Goal: Task Accomplishment & Management: Manage account settings

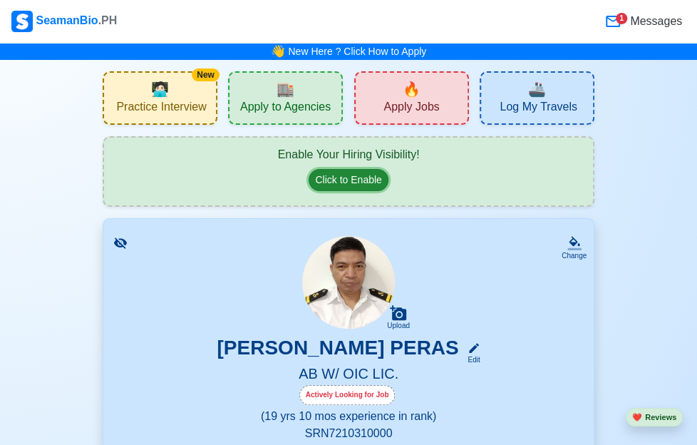
click at [336, 184] on button "Click to Enable" at bounding box center [348, 180] width 79 height 22
click at [421, 94] on div "🔥 Apply Jobs" at bounding box center [411, 97] width 115 height 53
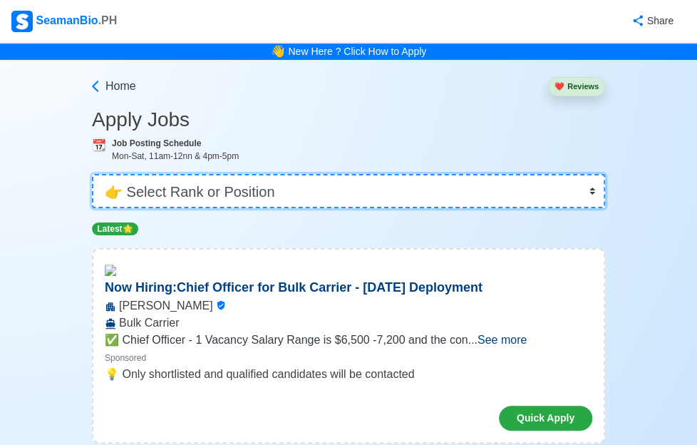
click at [559, 192] on select "👉 Select Rank or Position Master Chief Officer 2nd Officer 3rd Officer Junior O…" at bounding box center [348, 191] width 513 height 34
click at [128, 174] on select "👉 Select Rank or Position Master Chief Officer 2nd Officer 3rd Officer Junior O…" at bounding box center [348, 191] width 513 height 34
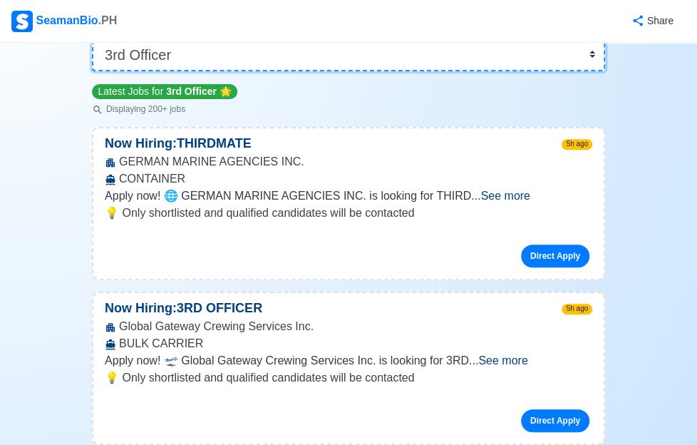
scroll to position [142, 0]
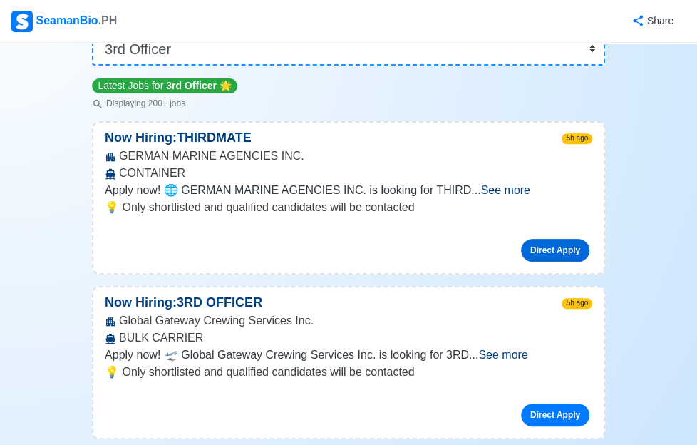
click at [529, 252] on link "Direct Apply" at bounding box center [555, 250] width 68 height 23
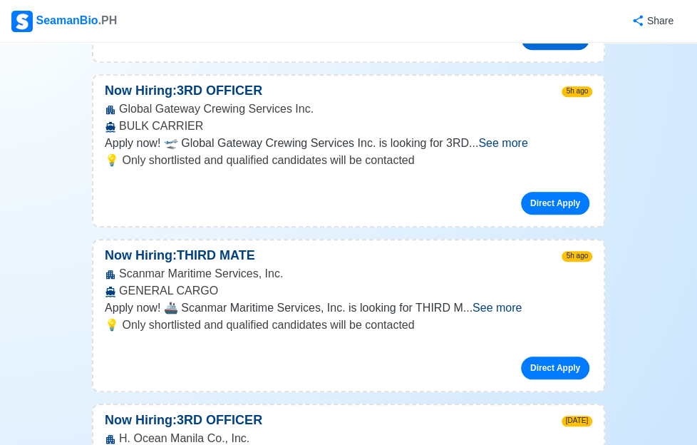
scroll to position [356, 0]
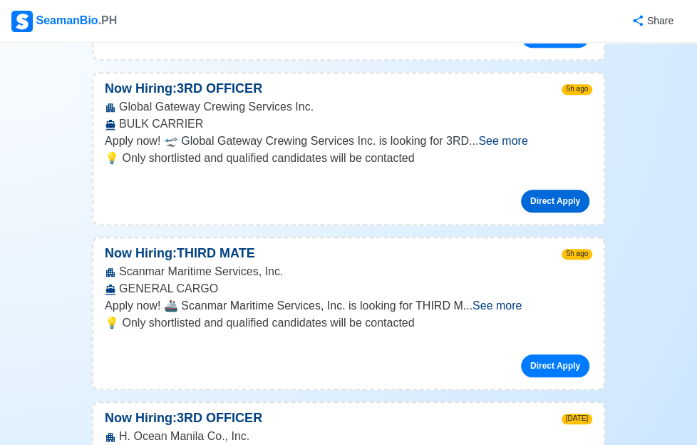
click at [522, 199] on link "Direct Apply" at bounding box center [555, 201] width 68 height 23
click at [524, 366] on link "Direct Apply" at bounding box center [555, 365] width 68 height 23
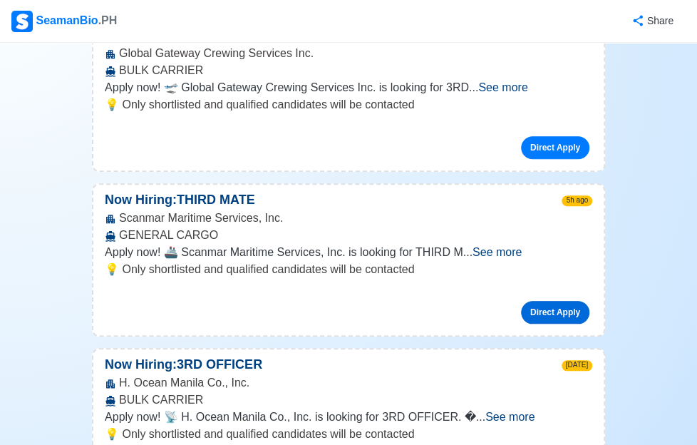
scroll to position [570, 0]
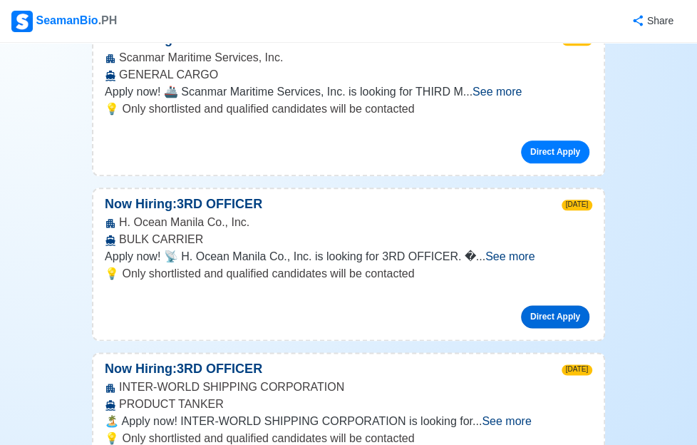
click at [523, 317] on link "Direct Apply" at bounding box center [555, 316] width 68 height 23
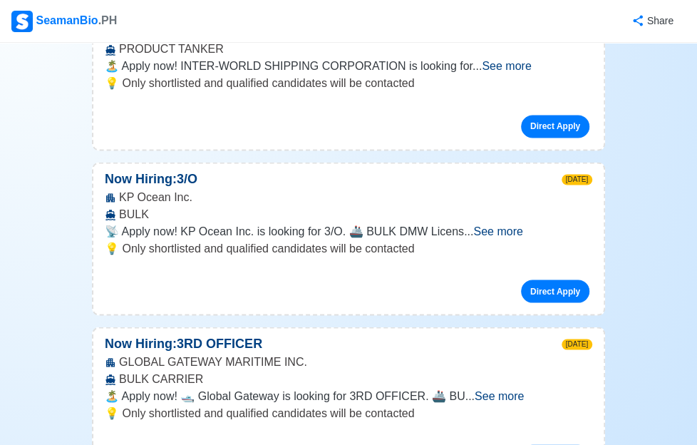
scroll to position [926, 0]
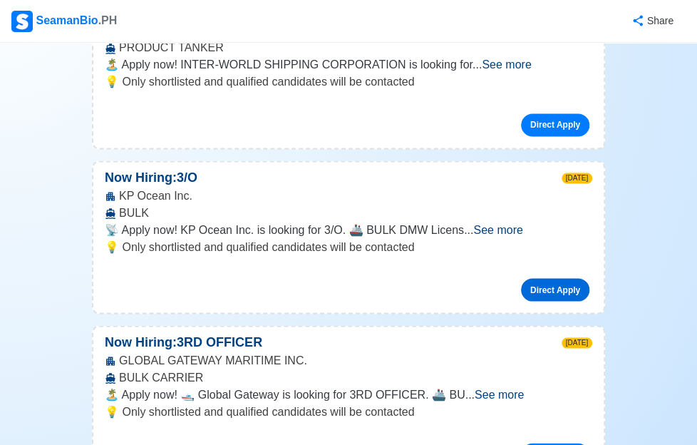
click at [521, 286] on link "Direct Apply" at bounding box center [555, 289] width 68 height 23
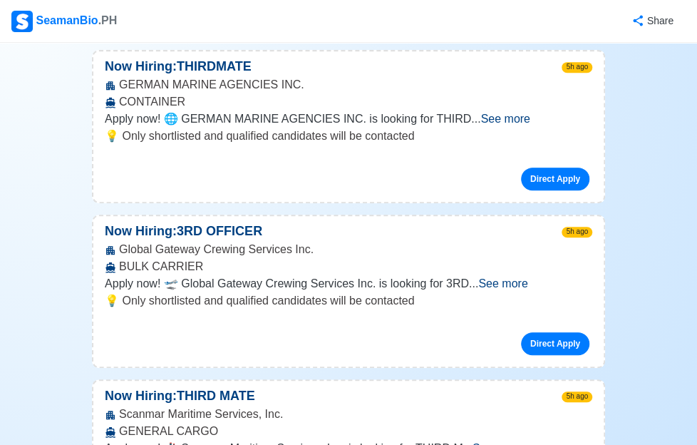
scroll to position [0, 0]
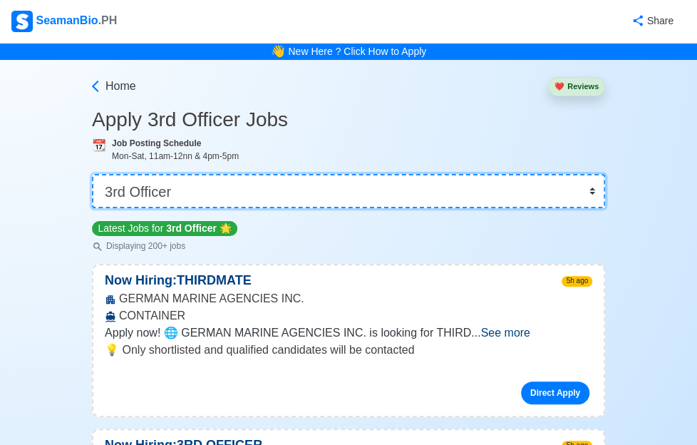
click at [556, 194] on select "👉 Select Rank or Position Master Chief Officer 2nd Officer 3rd Officer Junior O…" at bounding box center [348, 191] width 513 height 34
select select "[PERSON_NAME]"
click at [128, 174] on select "👉 Select Rank or Position Master Chief Officer 2nd Officer 3rd Officer Junior O…" at bounding box center [348, 191] width 513 height 34
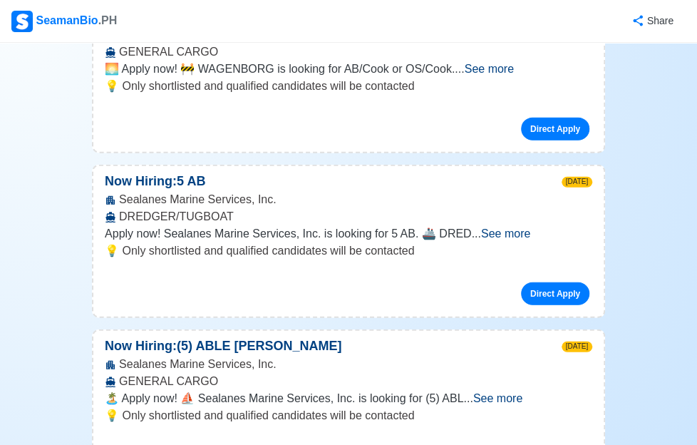
scroll to position [1354, 0]
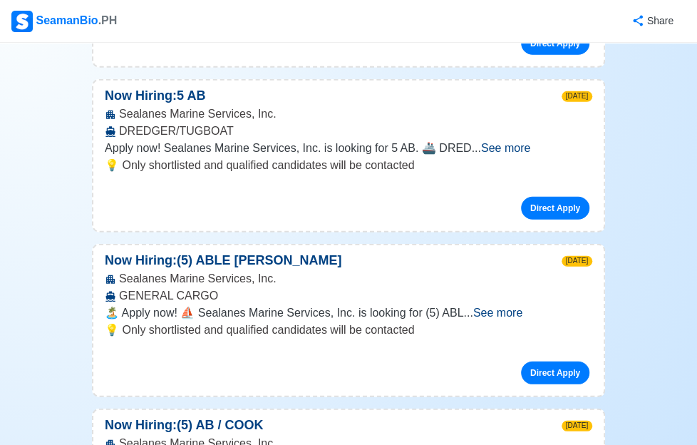
click at [522, 306] on span "See more" at bounding box center [497, 312] width 49 height 12
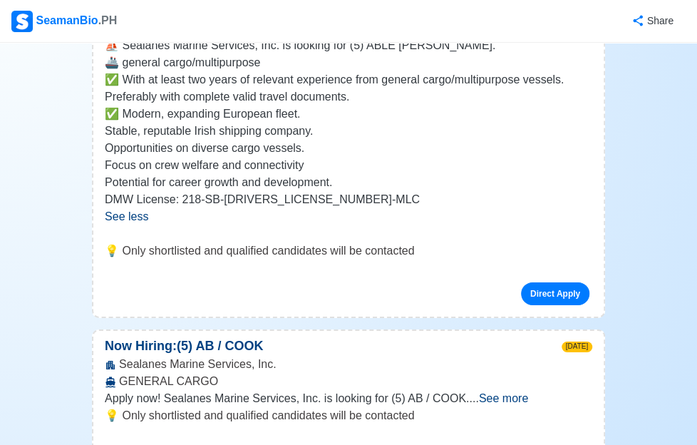
scroll to position [1639, 0]
click at [521, 296] on link "Direct Apply" at bounding box center [555, 292] width 68 height 23
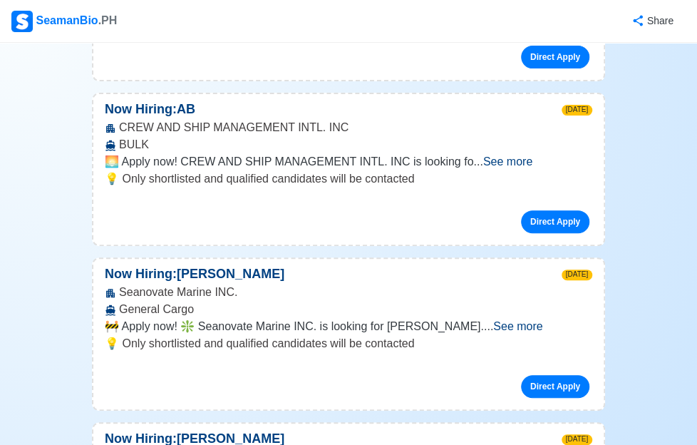
scroll to position [2209, 0]
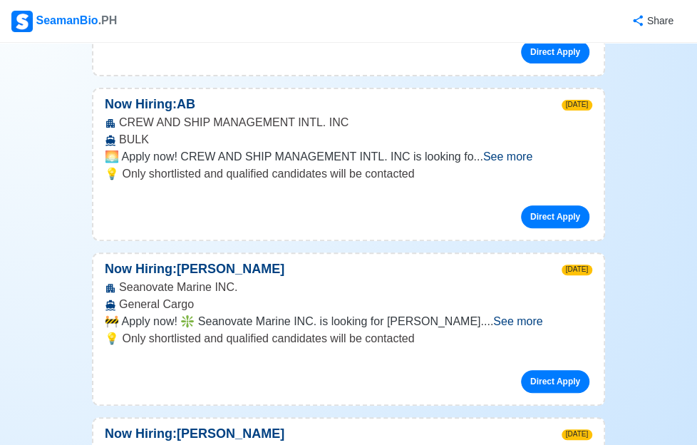
click at [522, 323] on span "See more" at bounding box center [517, 321] width 49 height 12
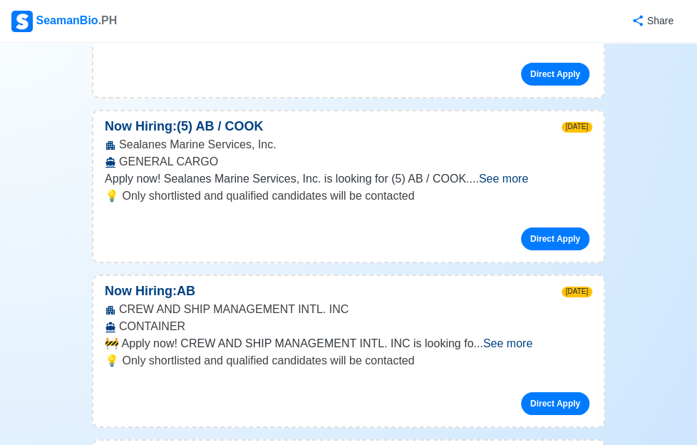
scroll to position [1639, 0]
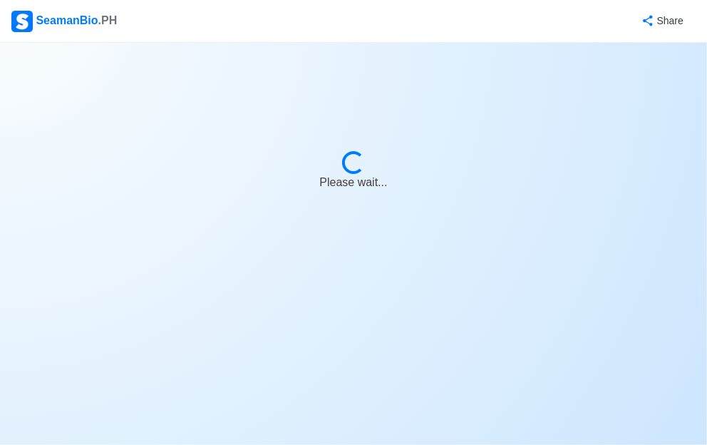
select select "Actively Looking for Job"
select select "Visible for Hiring"
select select "Married"
select select "[DEMOGRAPHIC_DATA]"
select select "PH"
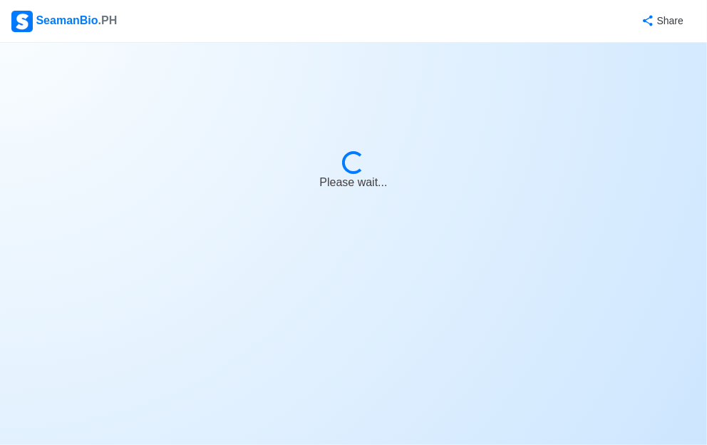
select select "19"
select select "10"
select select "4102416000000"
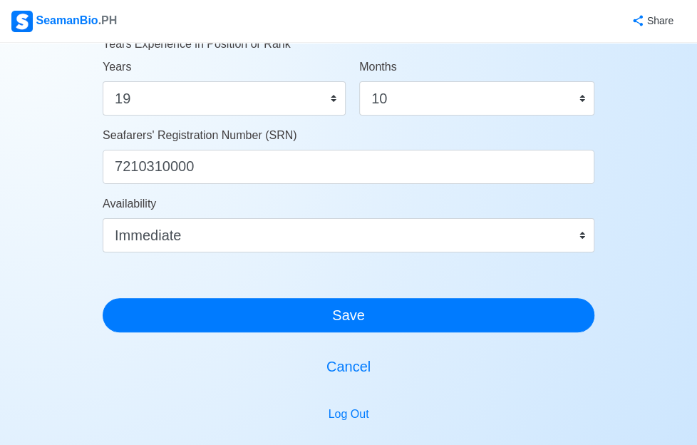
scroll to position [855, 0]
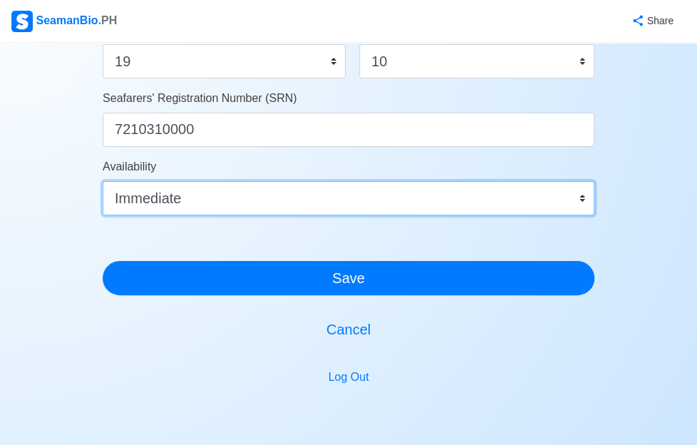
click at [489, 199] on select "Immediate Sep 2025 Oct 2025 Nov 2025 Dec 2025 Jan 2026 Feb 2026 Mar 2026 Apr 20…" at bounding box center [349, 198] width 492 height 34
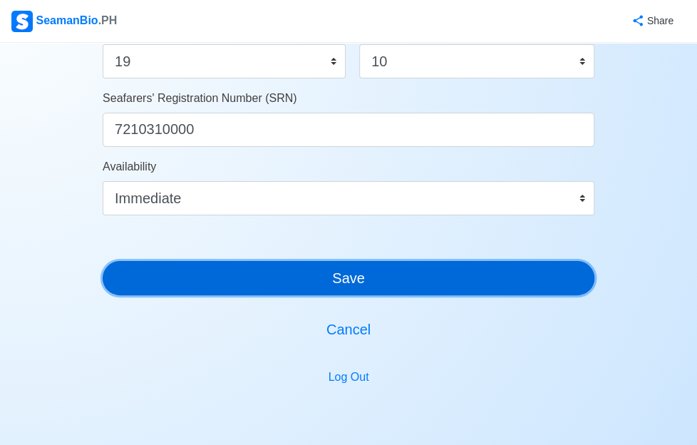
click at [386, 282] on button "Save" at bounding box center [349, 278] width 492 height 34
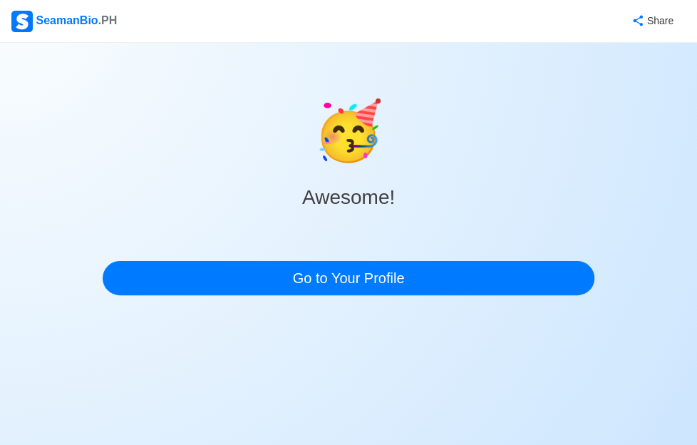
scroll to position [0, 0]
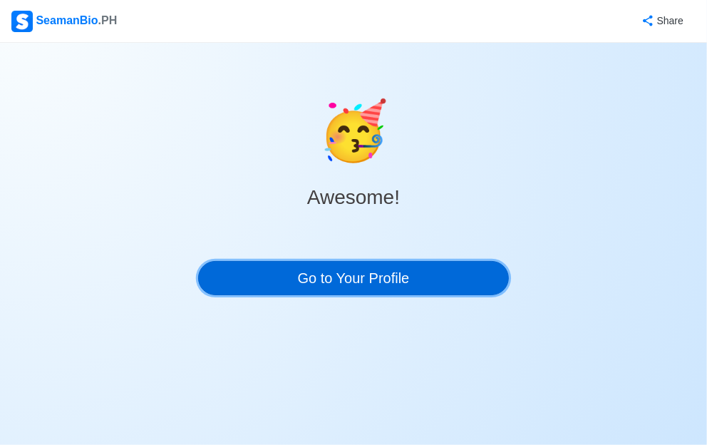
click at [403, 279] on link "Go to Your Profile" at bounding box center [353, 278] width 311 height 34
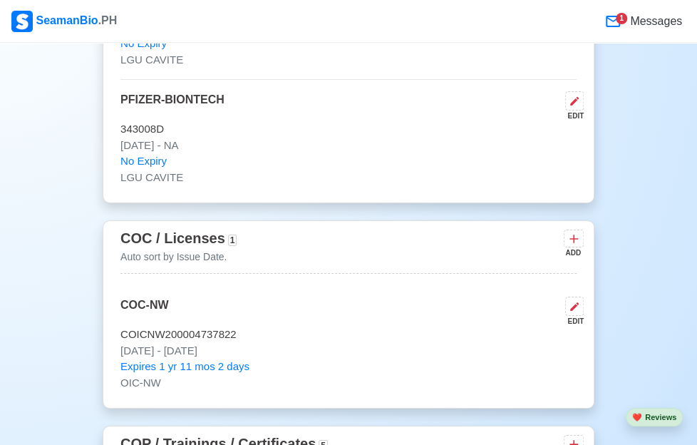
scroll to position [1852, 0]
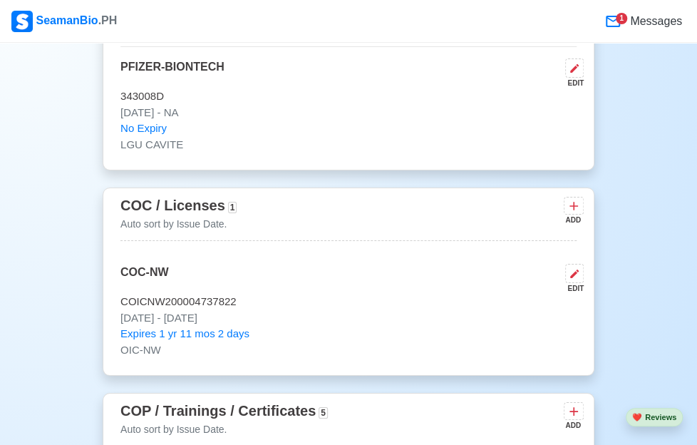
click at [613, 17] on icon at bounding box center [612, 21] width 17 height 17
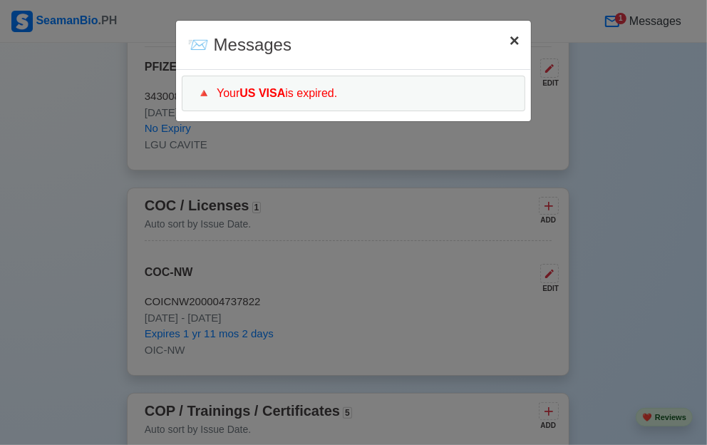
click at [510, 41] on span "×" at bounding box center [514, 40] width 10 height 19
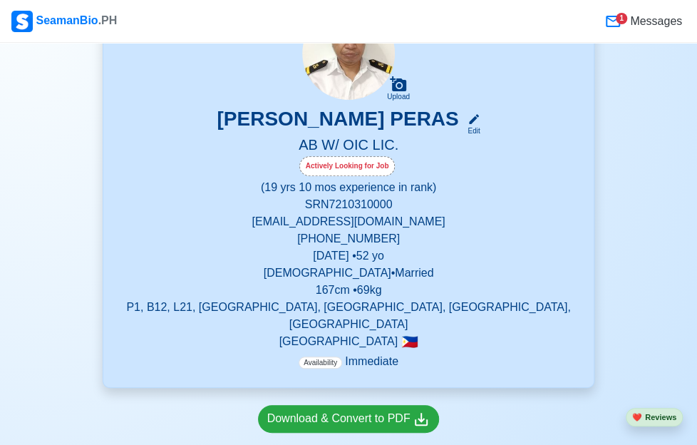
scroll to position [0, 0]
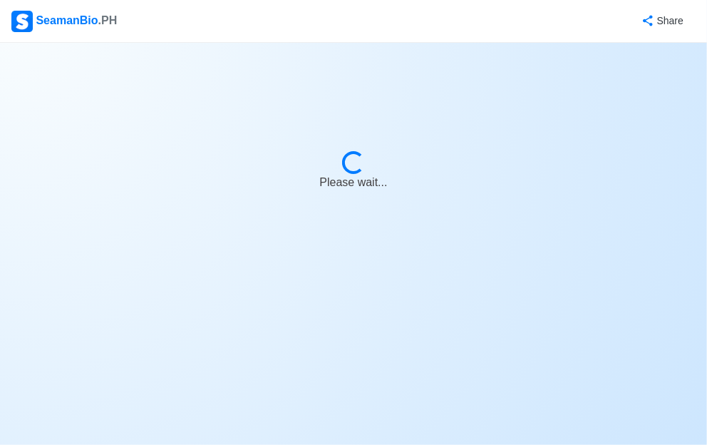
select select "Actively Looking for Job"
select select "Visible for Hiring"
select select "Married"
select select "[DEMOGRAPHIC_DATA]"
select select "PH"
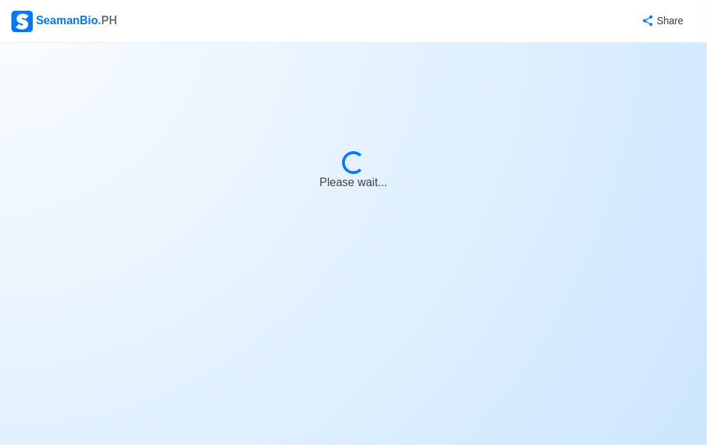
select select "19"
select select "10"
select select "4102416000000"
